Goal: Information Seeking & Learning: Compare options

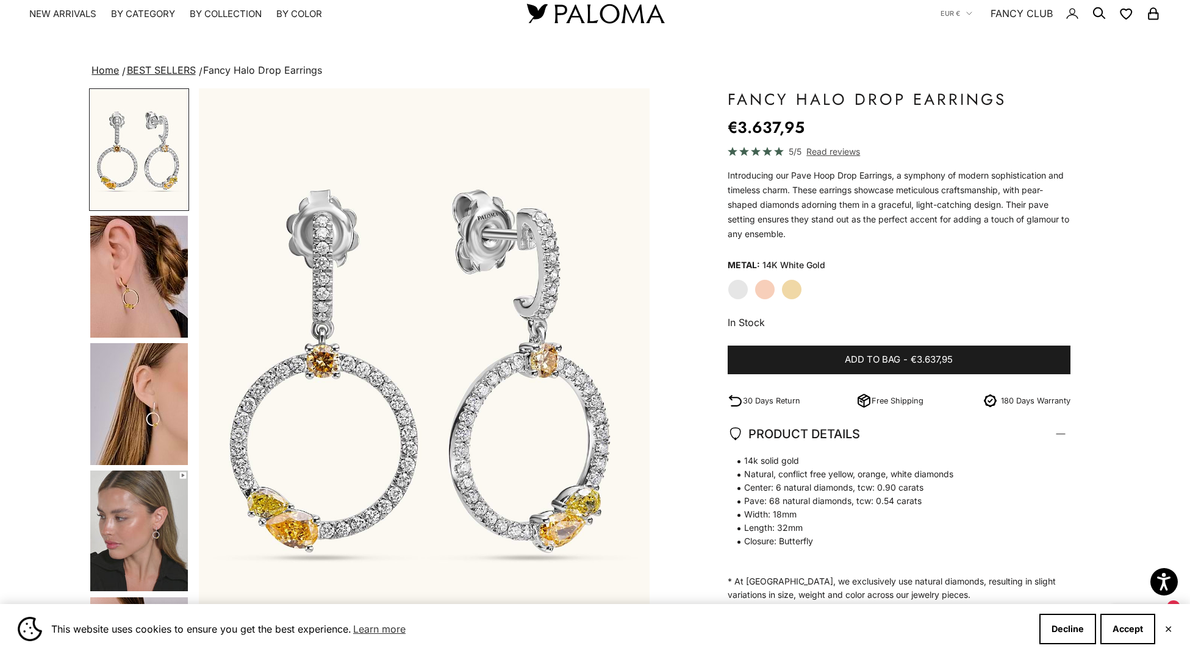
scroll to position [34, 0]
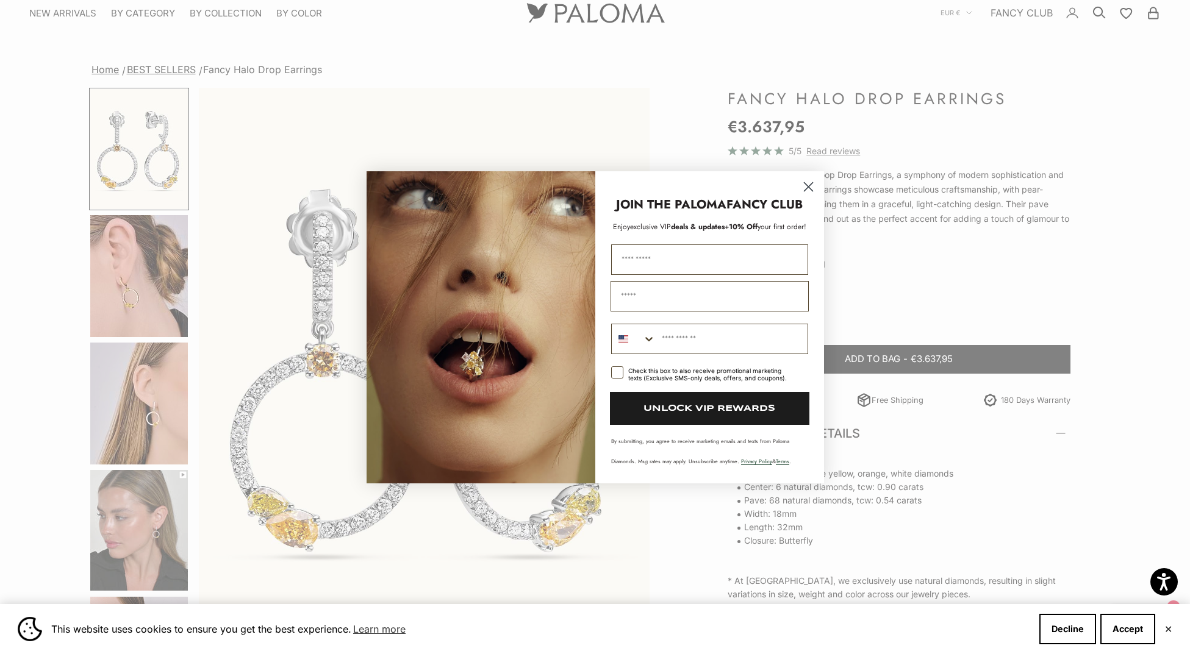
click at [810, 189] on icon "Close dialog" at bounding box center [808, 186] width 9 height 9
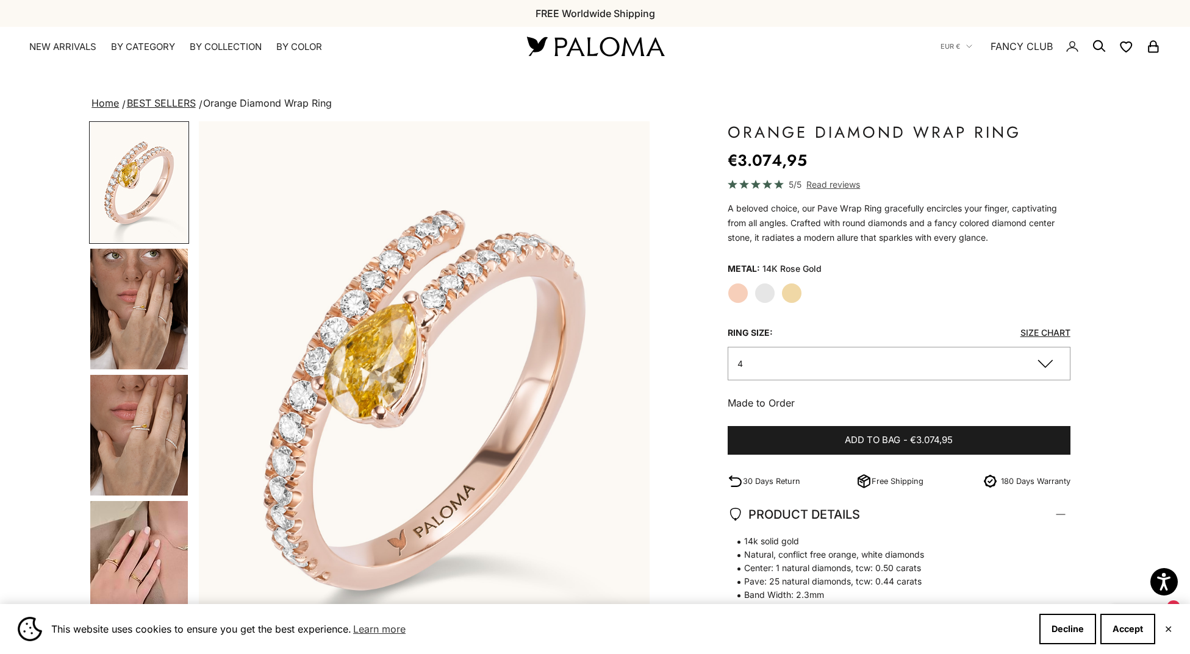
click at [765, 293] on label "White Gold" at bounding box center [764, 293] width 21 height 21
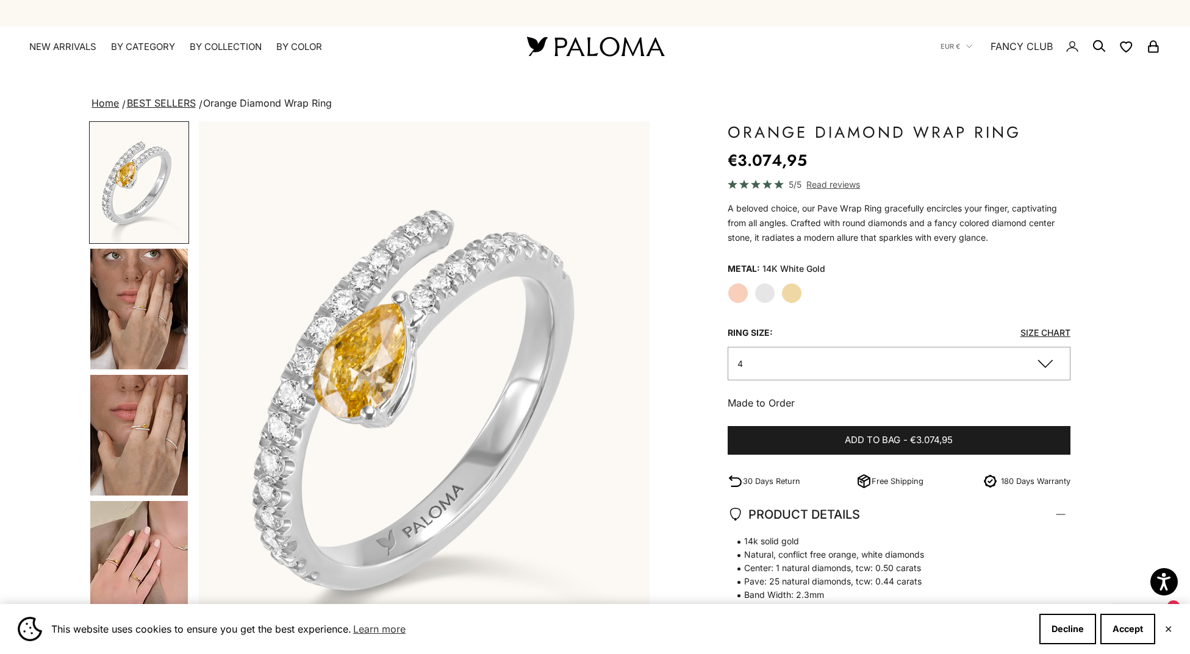
scroll to position [0, 1]
click at [790, 297] on label "Yellow Gold" at bounding box center [791, 293] width 21 height 21
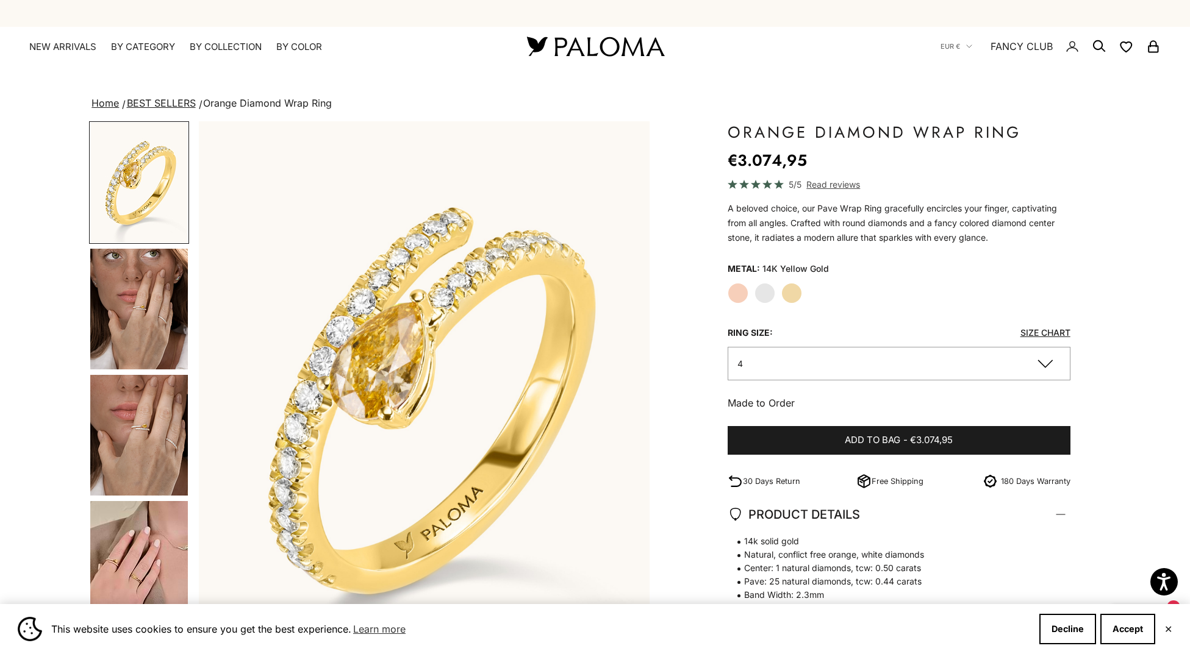
click at [762, 296] on label "White Gold" at bounding box center [764, 293] width 21 height 21
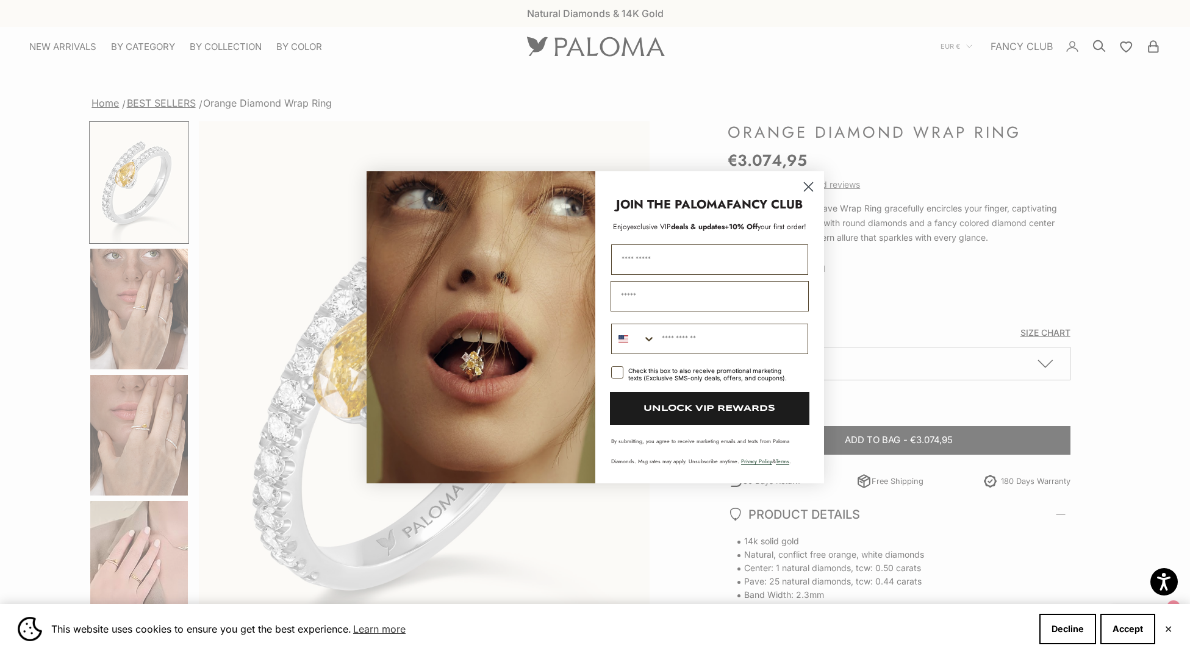
click at [805, 190] on icon "Close dialog" at bounding box center [808, 186] width 9 height 9
